Goal: Check status: Check status

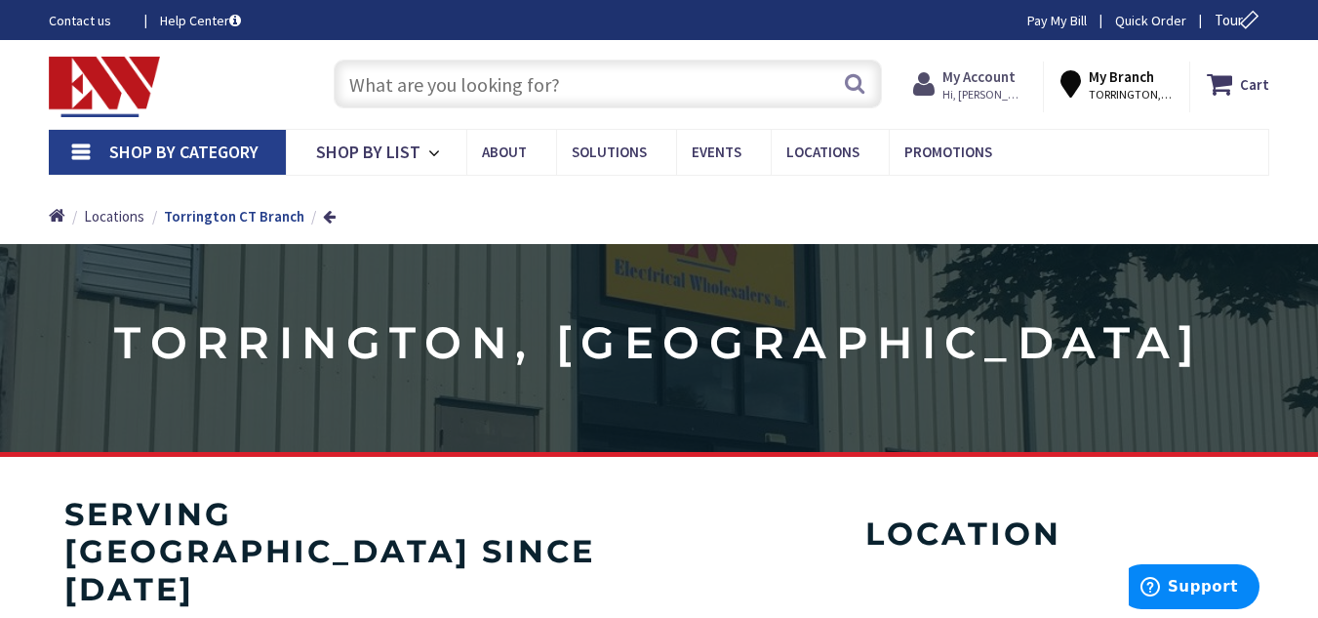
click at [979, 78] on strong "My Account" at bounding box center [979, 76] width 73 height 19
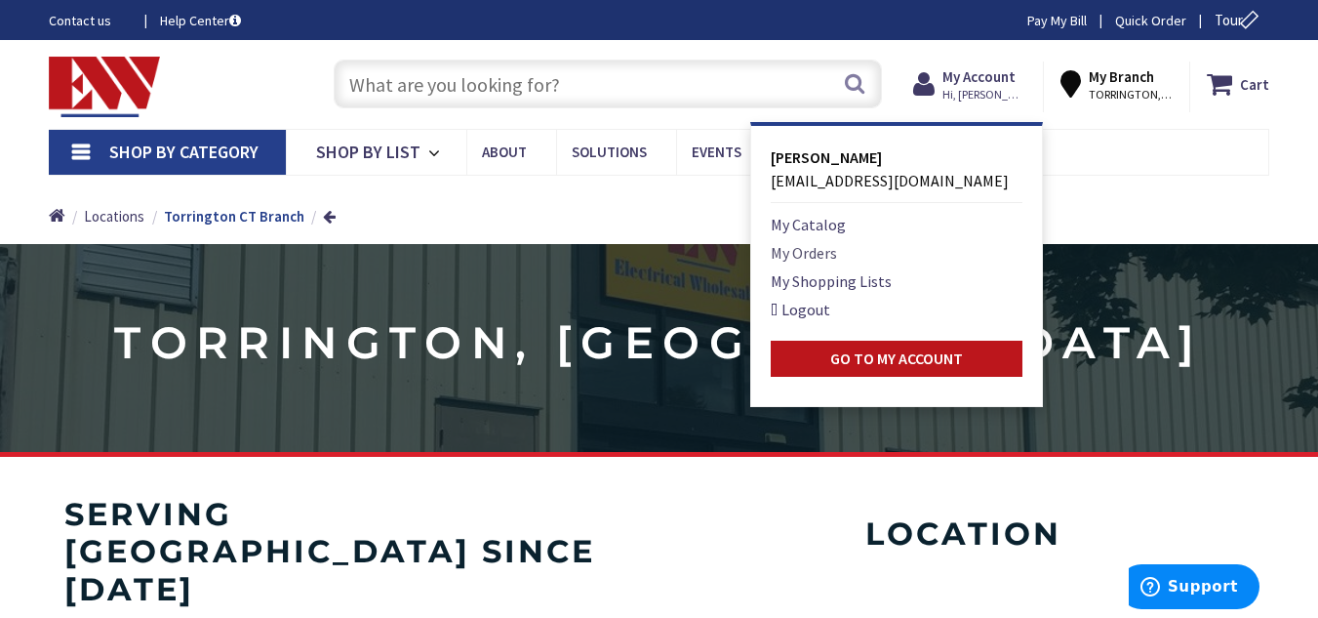
click at [790, 254] on link "My Orders" at bounding box center [804, 252] width 66 height 23
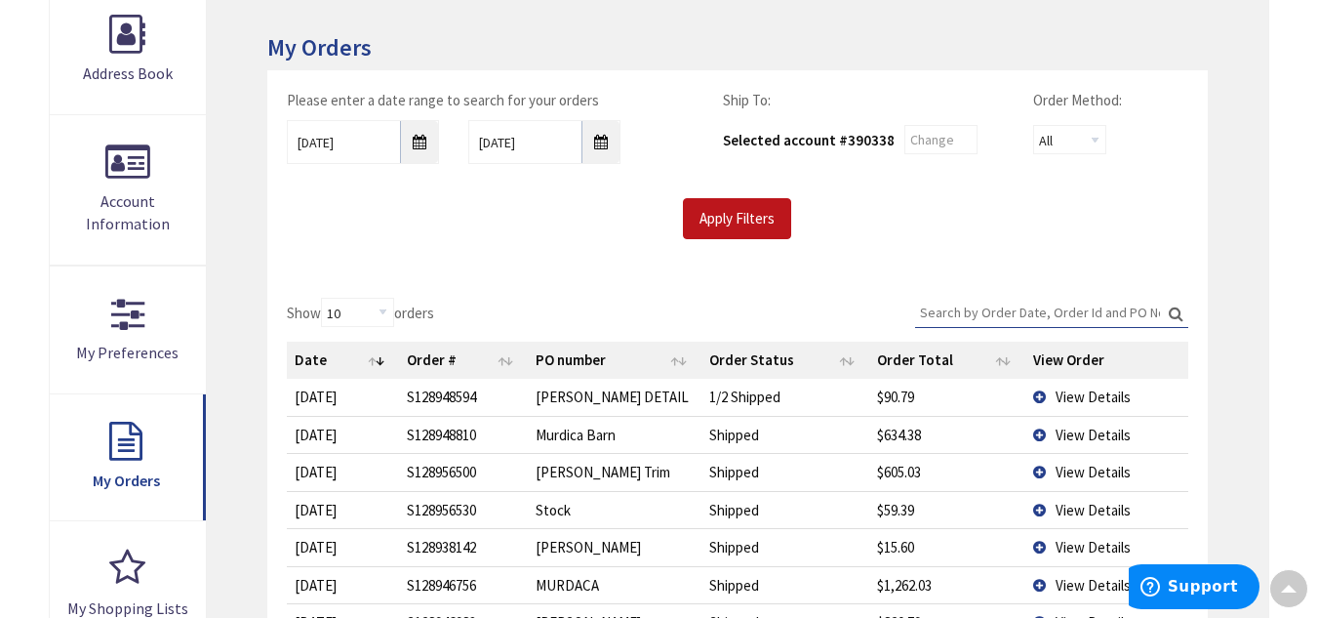
scroll to position [305, 0]
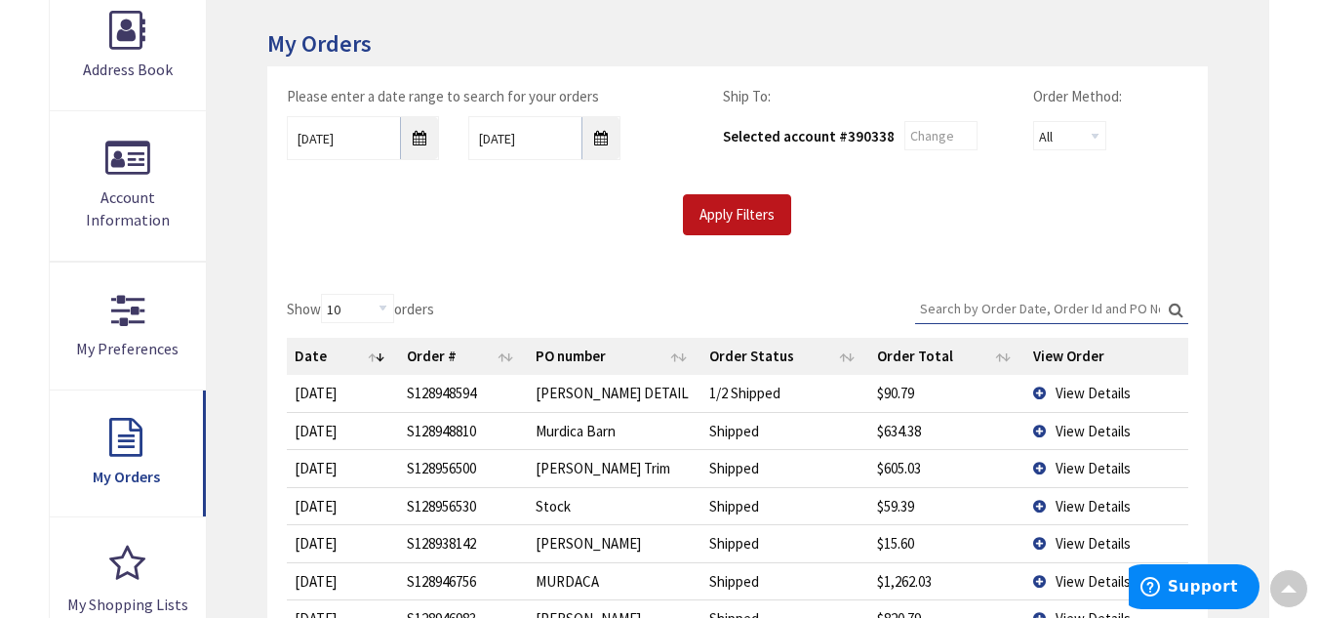
click at [1035, 468] on td "View Details" at bounding box center [1106, 467] width 162 height 37
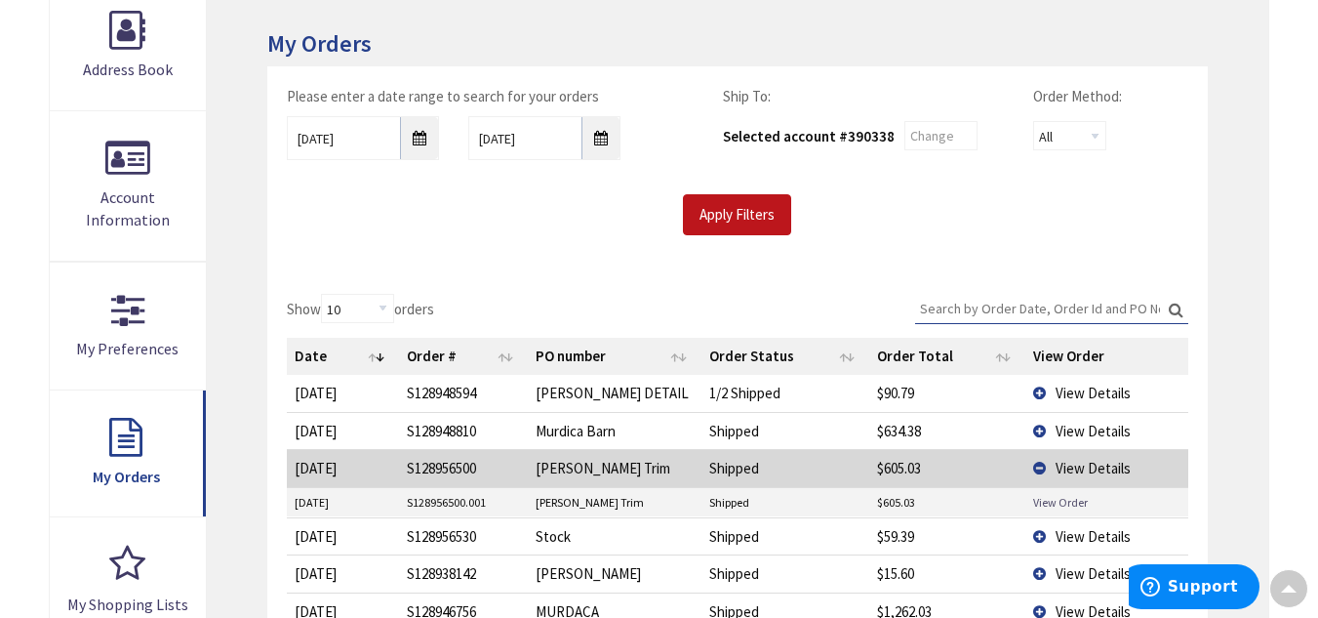
click at [1062, 502] on link "View Order" at bounding box center [1060, 502] width 55 height 17
